Goal: Task Accomplishment & Management: Complete application form

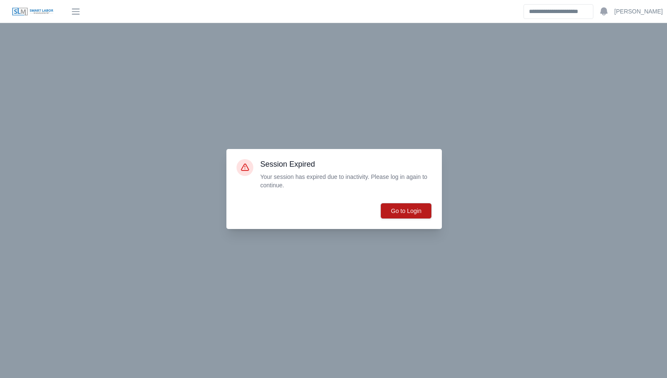
scroll to position [153, 0]
click at [396, 208] on button "Go to Login" at bounding box center [405, 211] width 51 height 16
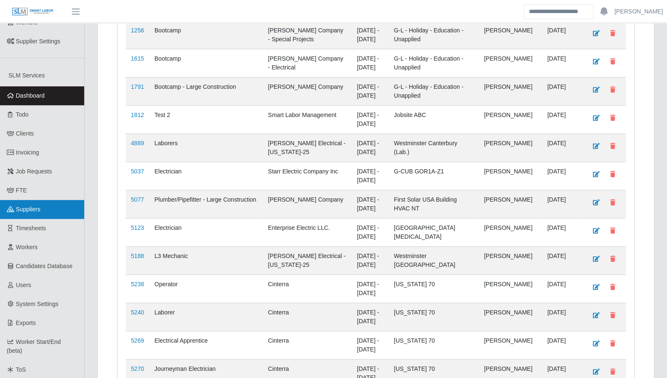
scroll to position [275, 0]
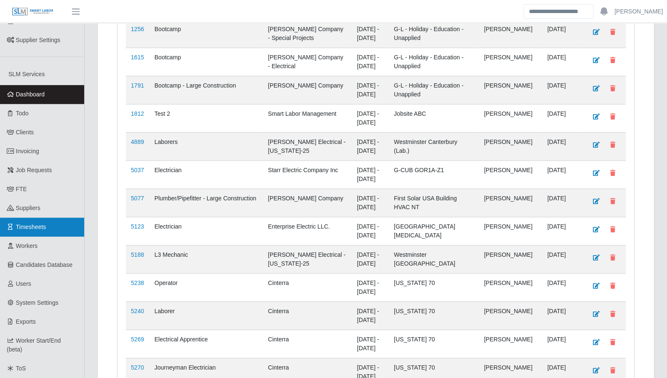
click at [58, 221] on link "Timesheets" at bounding box center [42, 226] width 84 height 19
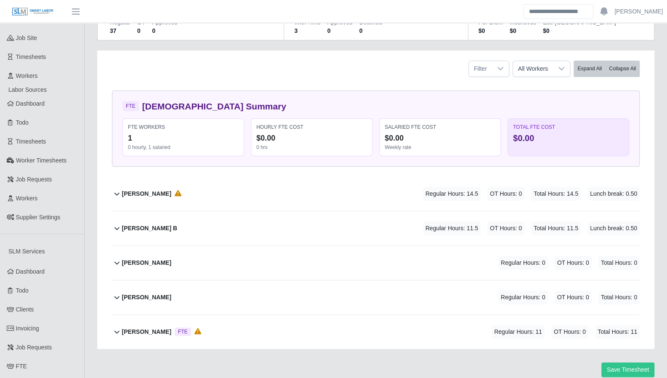
scroll to position [101, 0]
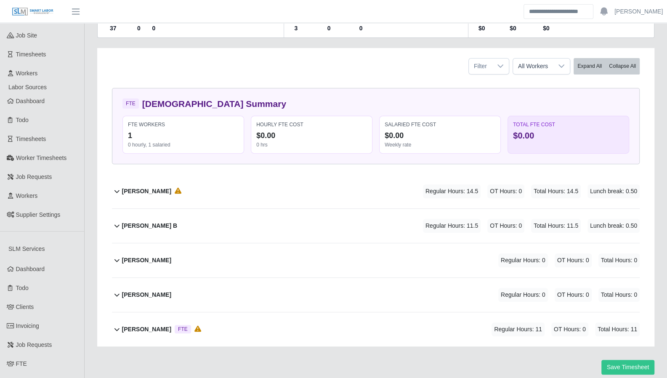
click at [119, 189] on icon at bounding box center [117, 191] width 10 height 10
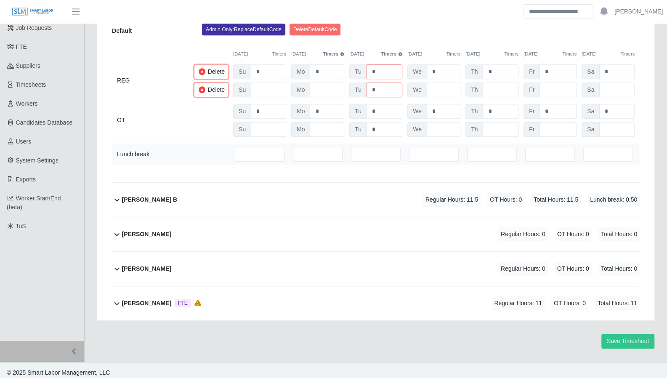
scroll to position [420, 0]
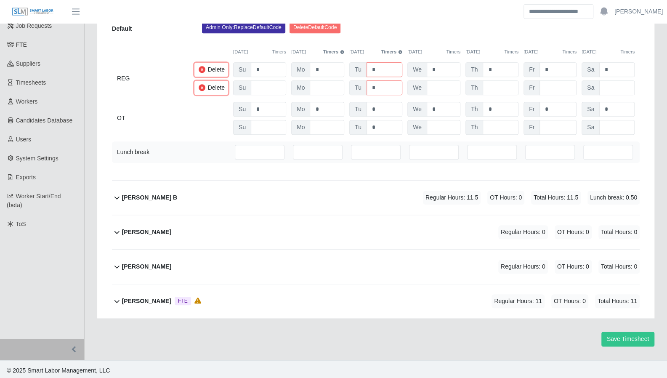
click at [120, 300] on icon at bounding box center [117, 301] width 10 height 10
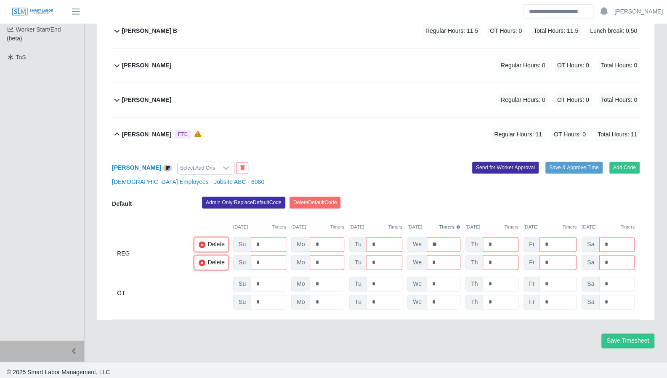
scroll to position [588, 0]
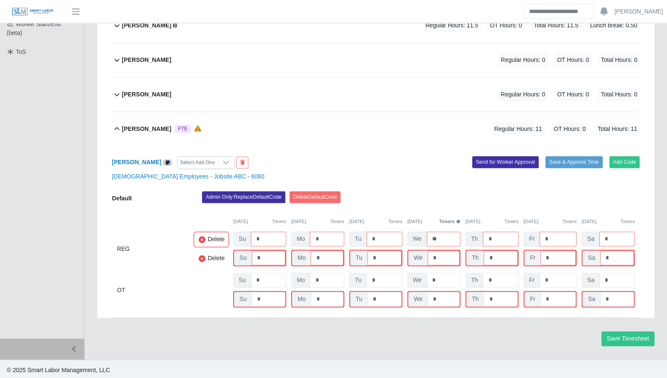
click at [199, 256] on icon at bounding box center [201, 258] width 7 height 7
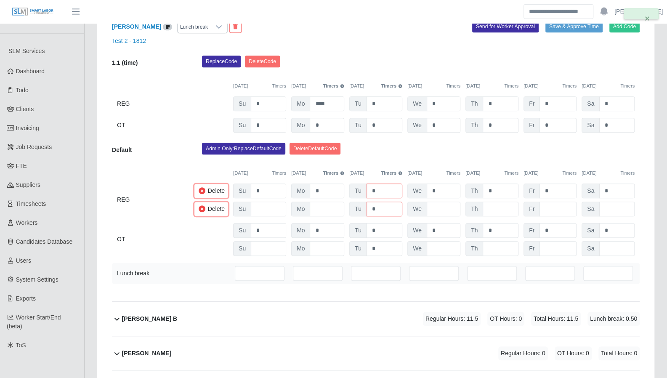
scroll to position [298, 0]
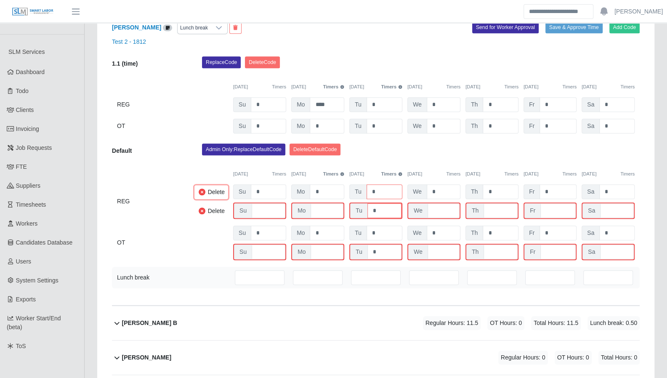
click at [202, 212] on icon at bounding box center [201, 210] width 7 height 7
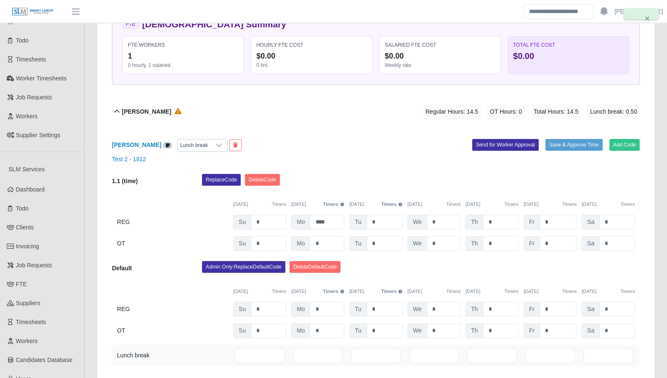
scroll to position [171, 0]
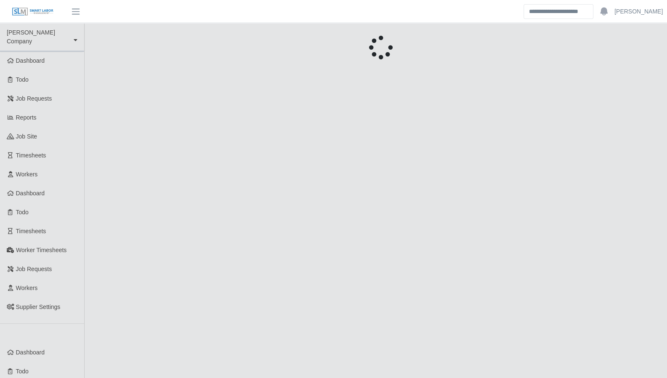
scroll to position [171, 0]
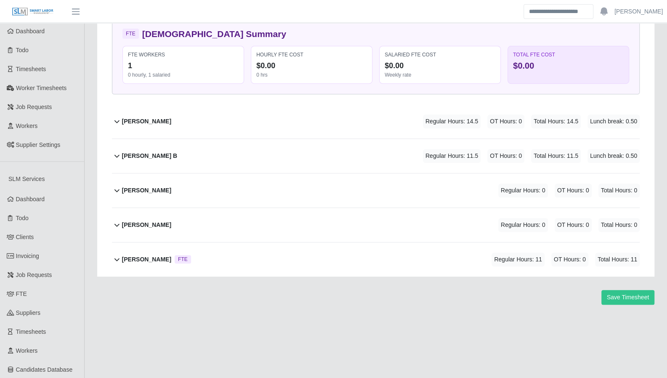
click at [113, 120] on icon at bounding box center [117, 121] width 10 height 10
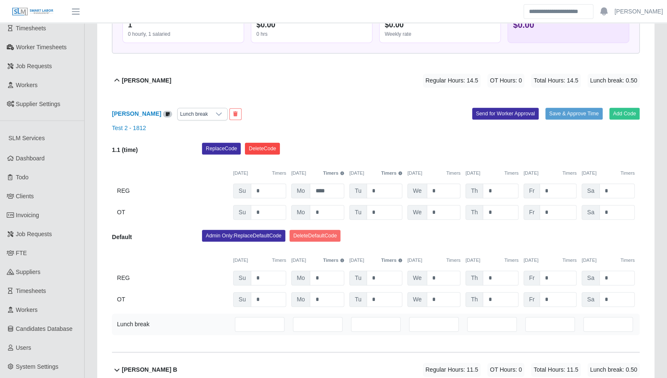
scroll to position [212, 0]
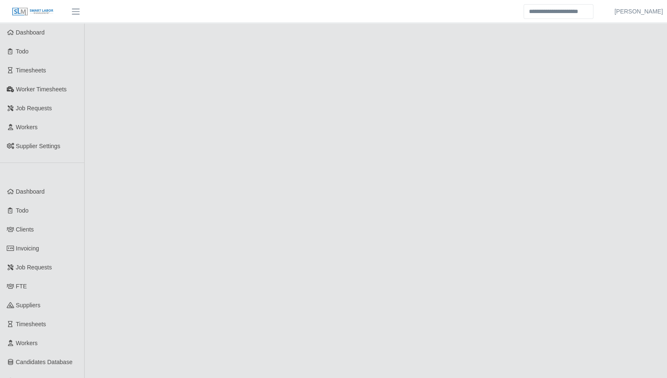
scroll to position [212, 0]
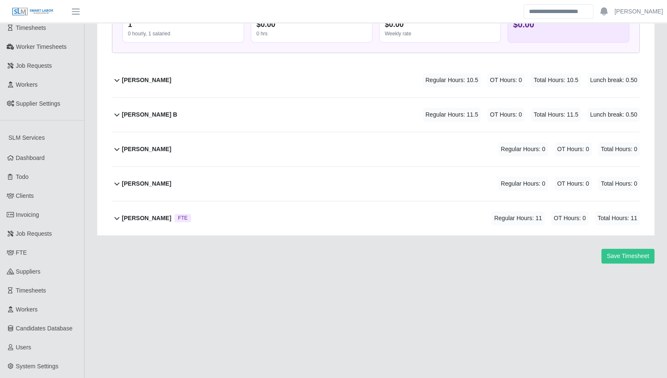
click at [115, 76] on icon at bounding box center [117, 80] width 10 height 10
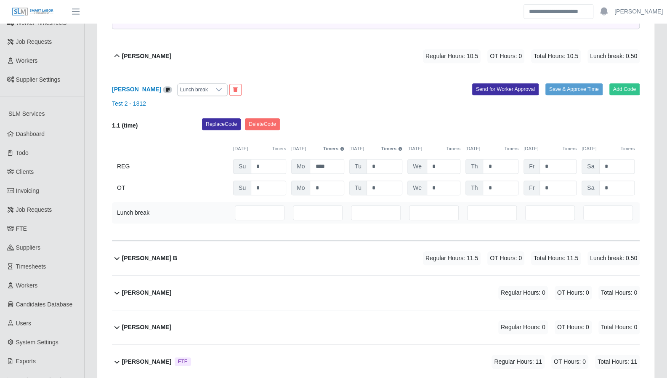
scroll to position [211, 0]
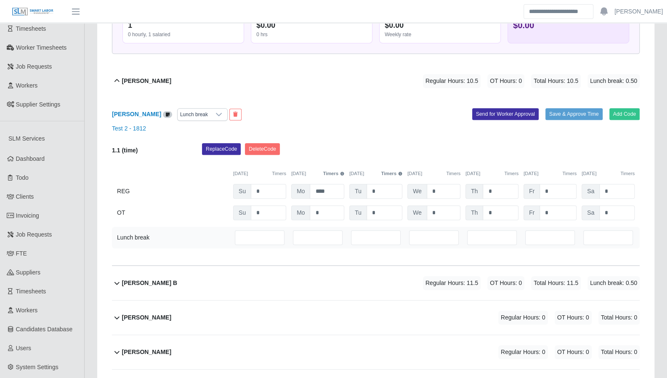
click at [391, 172] on button "Timers" at bounding box center [391, 173] width 21 height 7
click at [443, 160] on div "10/12/2025 Timers 10/13/2025 Timers 10/14/2025 Timers 06:00 PM - 10:01 PM 10/15…" at bounding box center [375, 168] width 527 height 17
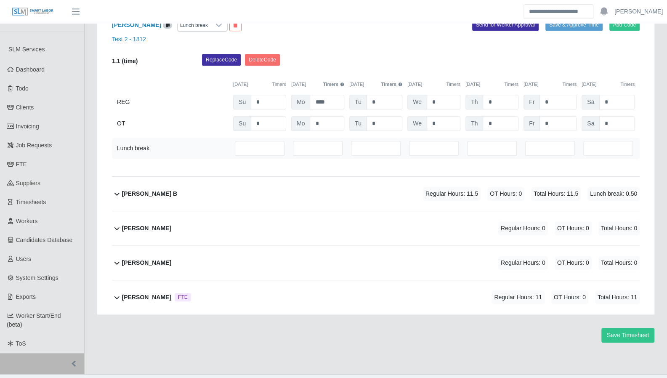
scroll to position [308, 0]
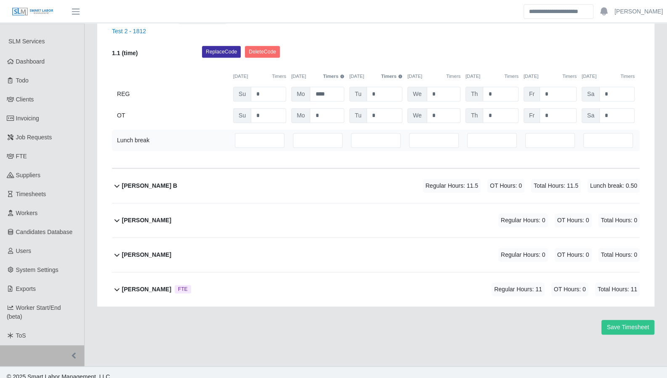
click at [119, 289] on icon at bounding box center [117, 289] width 10 height 10
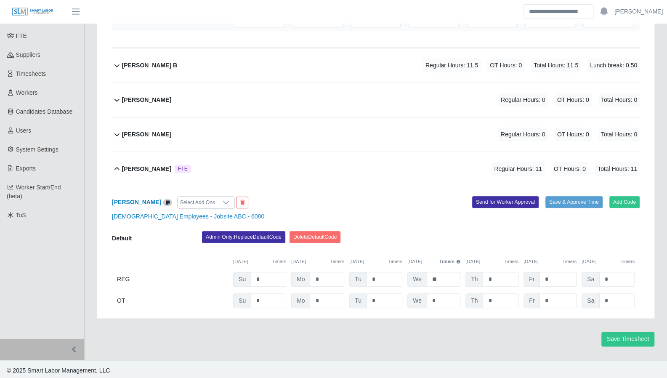
scroll to position [429, 0]
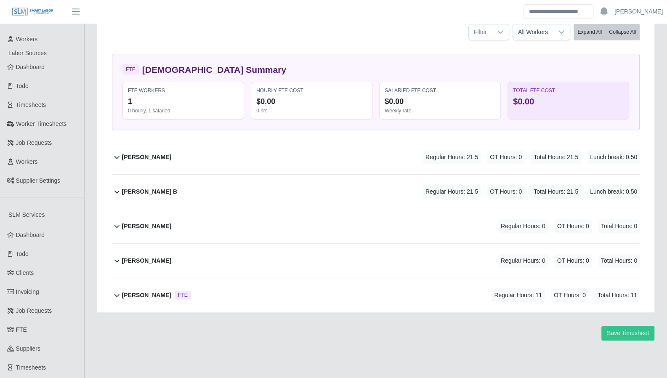
scroll to position [133, 0]
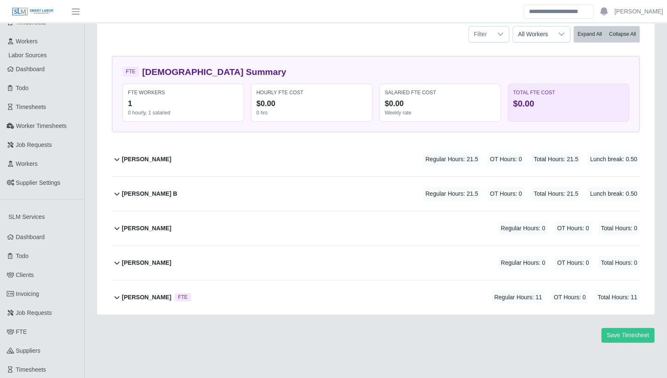
click at [117, 190] on icon at bounding box center [117, 193] width 10 height 10
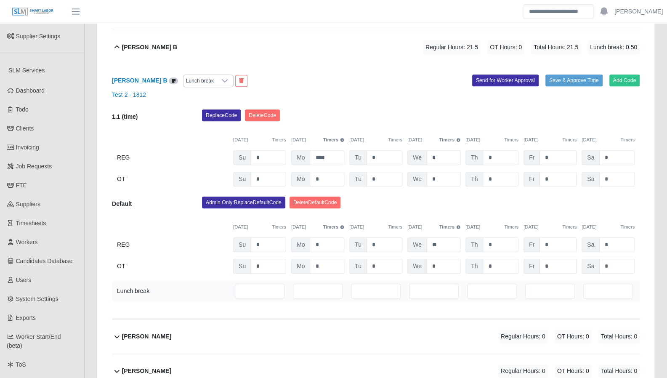
scroll to position [299, 0]
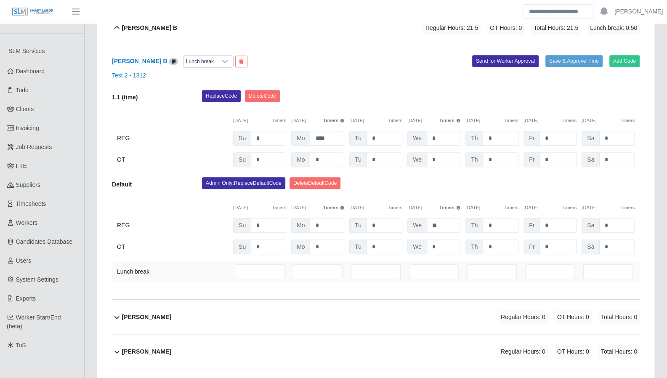
click at [442, 119] on button "Timers" at bounding box center [449, 120] width 21 height 7
click at [450, 204] on button "Timers" at bounding box center [449, 207] width 21 height 7
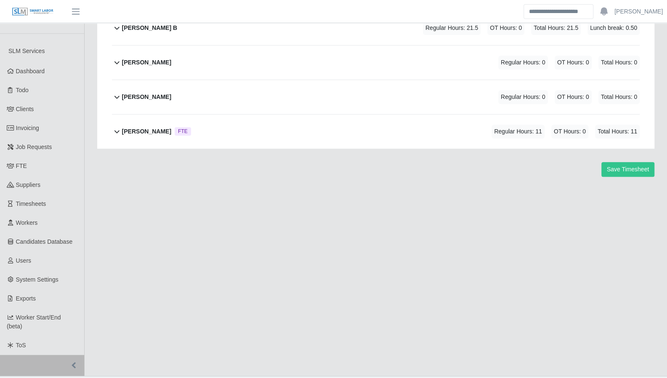
scroll to position [308, 0]
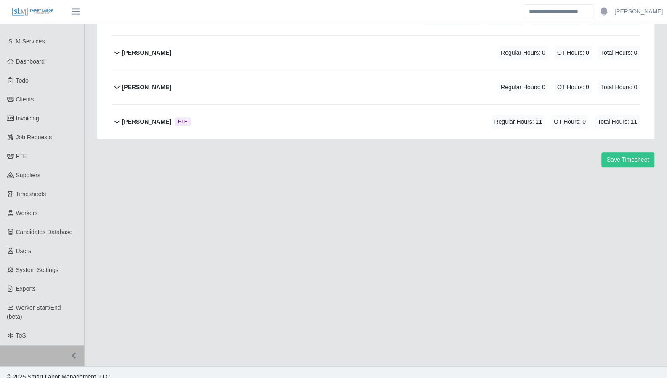
click at [115, 116] on icon at bounding box center [117, 121] width 10 height 10
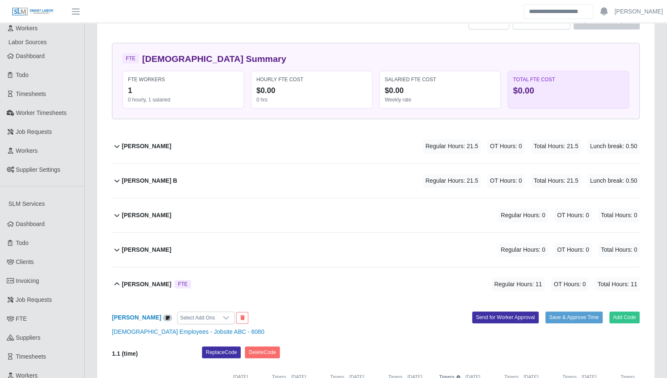
scroll to position [130, 0]
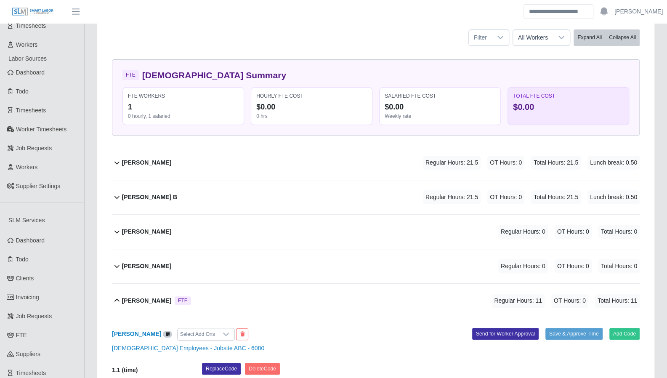
click at [119, 261] on icon at bounding box center [117, 266] width 10 height 10
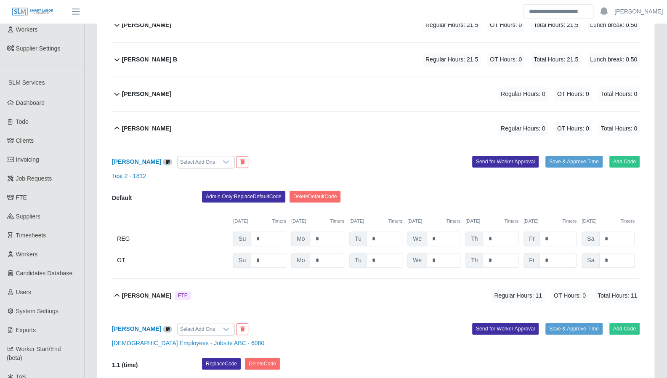
scroll to position [273, 0]
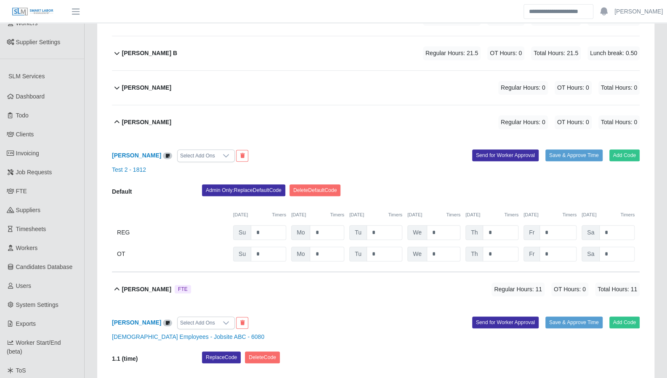
click at [120, 88] on icon at bounding box center [117, 87] width 10 height 10
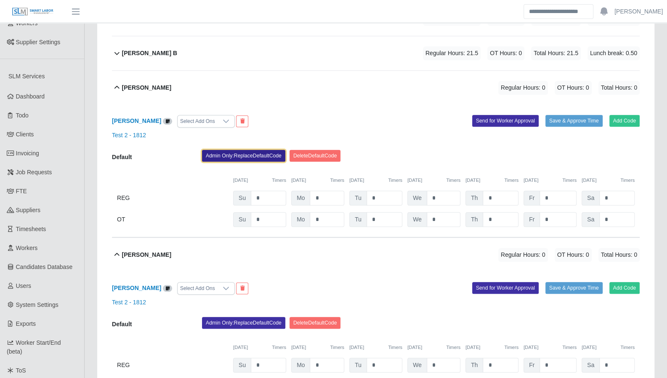
click at [271, 154] on button "Admin Only: Replace Default Code" at bounding box center [243, 156] width 83 height 12
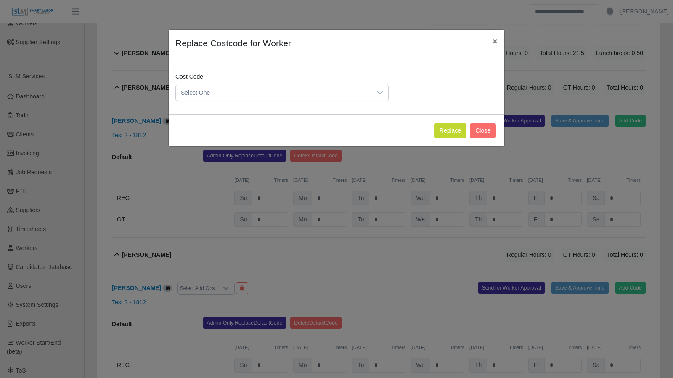
click at [243, 95] on span "Select One" at bounding box center [274, 93] width 196 height 16
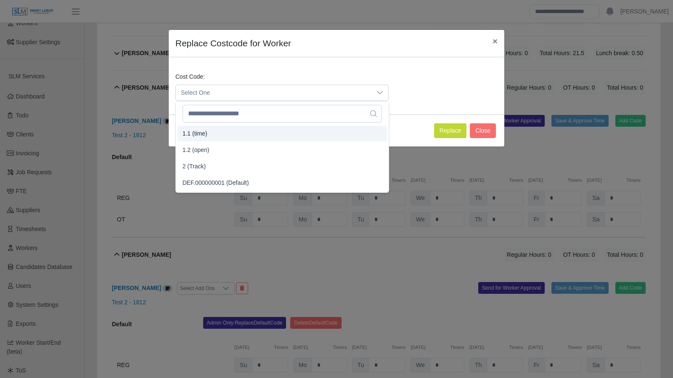
click at [230, 129] on li "1.1 (time)" at bounding box center [281, 134] width 209 height 16
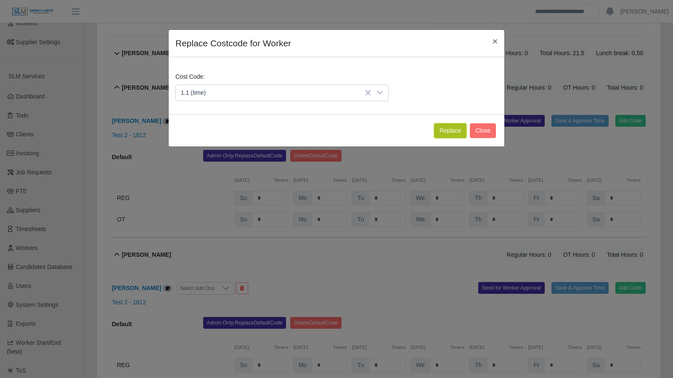
click at [442, 132] on button "Replace" at bounding box center [450, 130] width 32 height 15
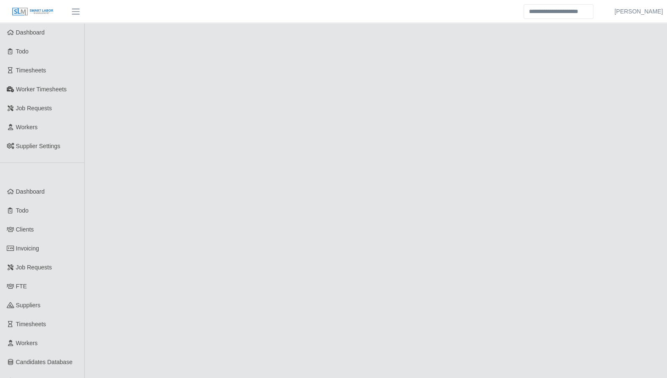
scroll to position [273, 0]
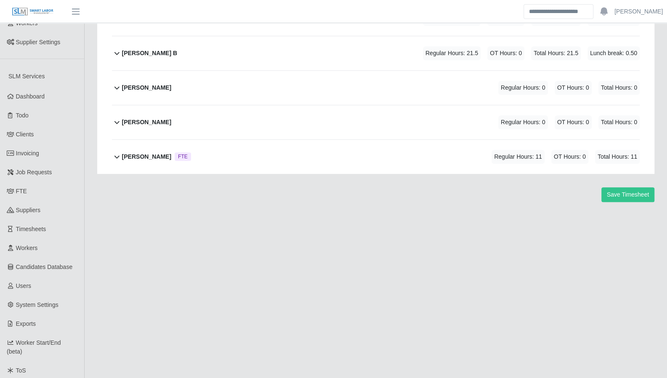
click at [121, 90] on icon at bounding box center [117, 87] width 10 height 10
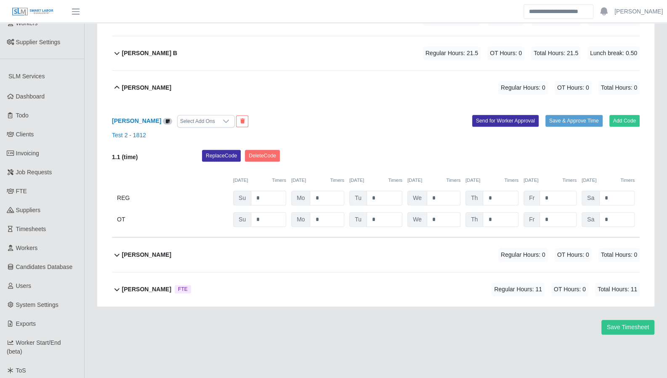
click at [118, 251] on icon at bounding box center [117, 254] width 10 height 10
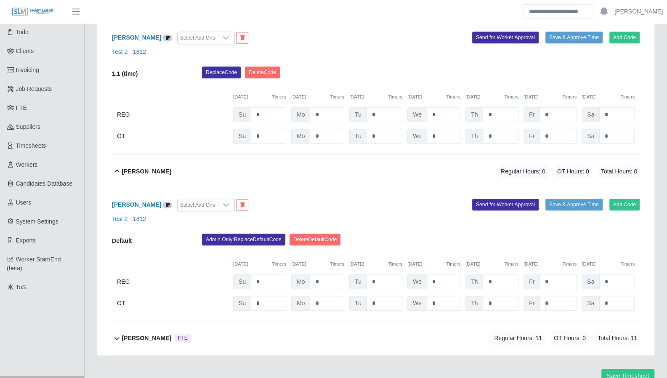
scroll to position [359, 0]
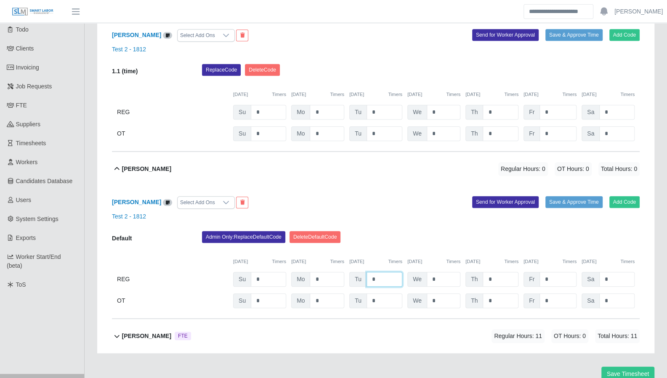
click at [374, 280] on input "*" at bounding box center [384, 279] width 36 height 15
click at [373, 277] on input "*" at bounding box center [384, 279] width 36 height 15
click at [371, 276] on input "*" at bounding box center [384, 279] width 36 height 15
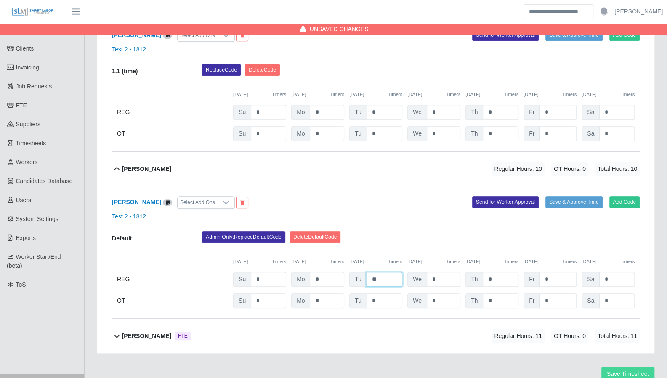
type input "**"
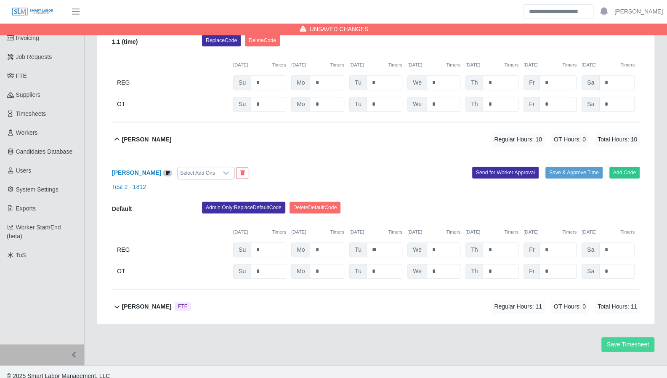
scroll to position [394, 0]
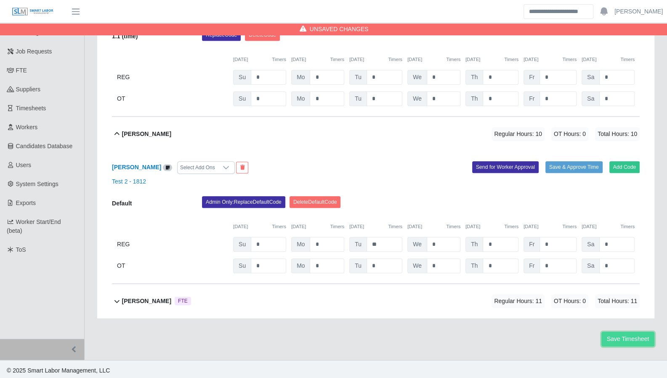
click at [616, 334] on button "Save Timesheet" at bounding box center [627, 338] width 53 height 15
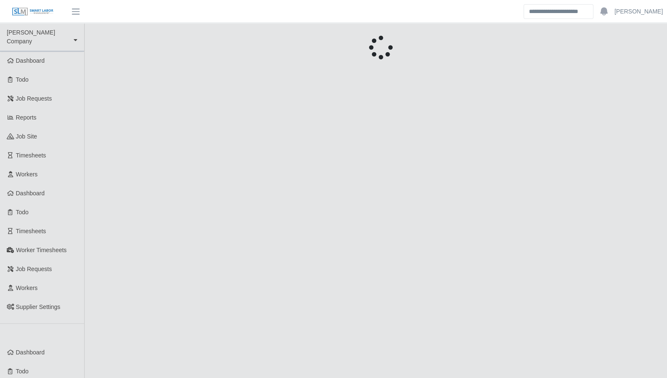
scroll to position [308, 0]
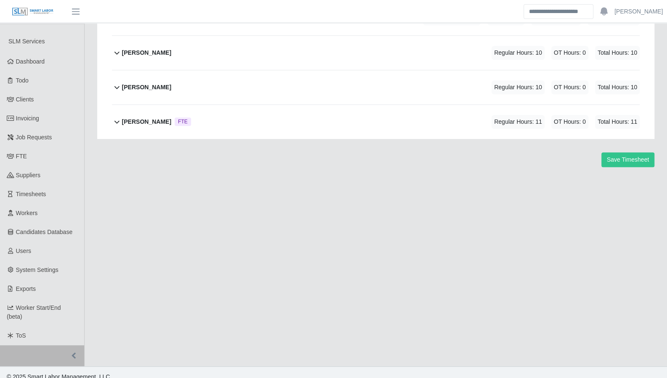
click at [112, 86] on icon at bounding box center [117, 87] width 10 height 10
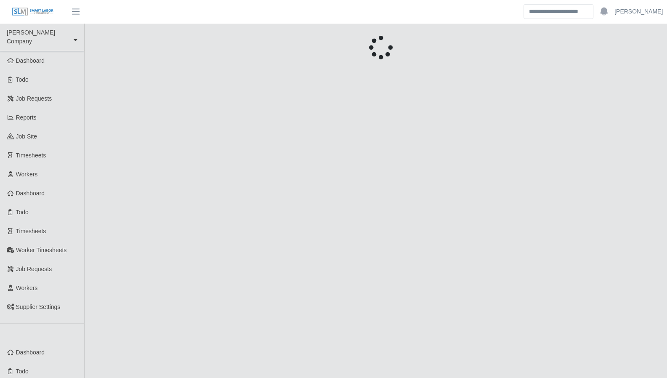
scroll to position [308, 0]
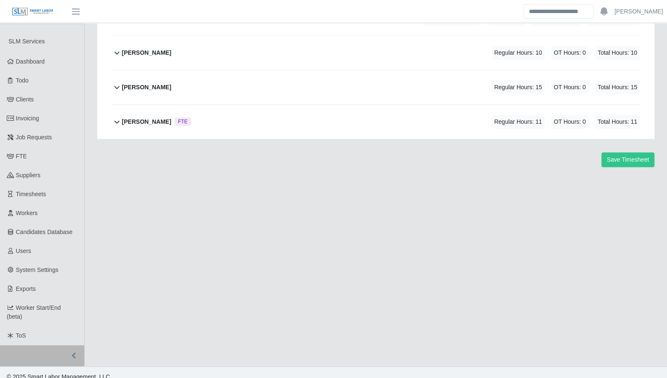
click at [114, 87] on icon at bounding box center [117, 87] width 10 height 10
